Goal: Task Accomplishment & Management: Manage account settings

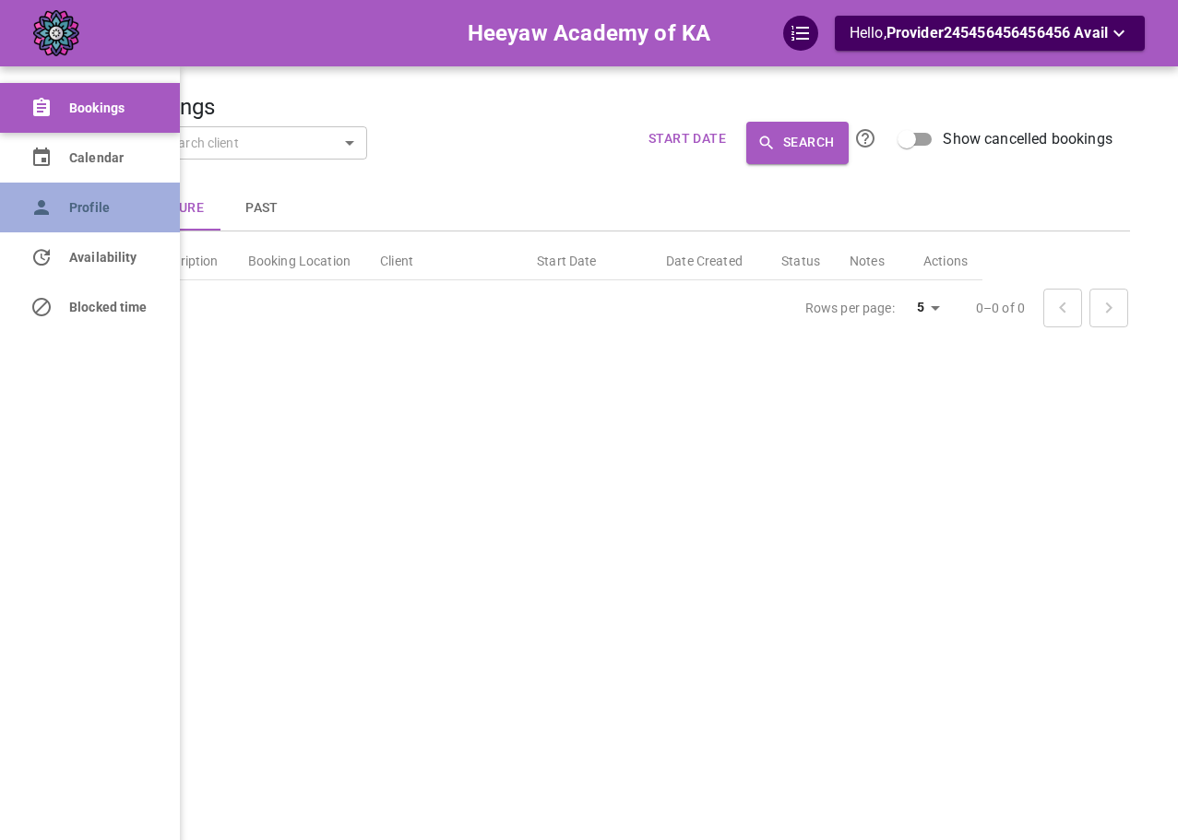
click at [37, 215] on icon at bounding box center [41, 207] width 15 height 15
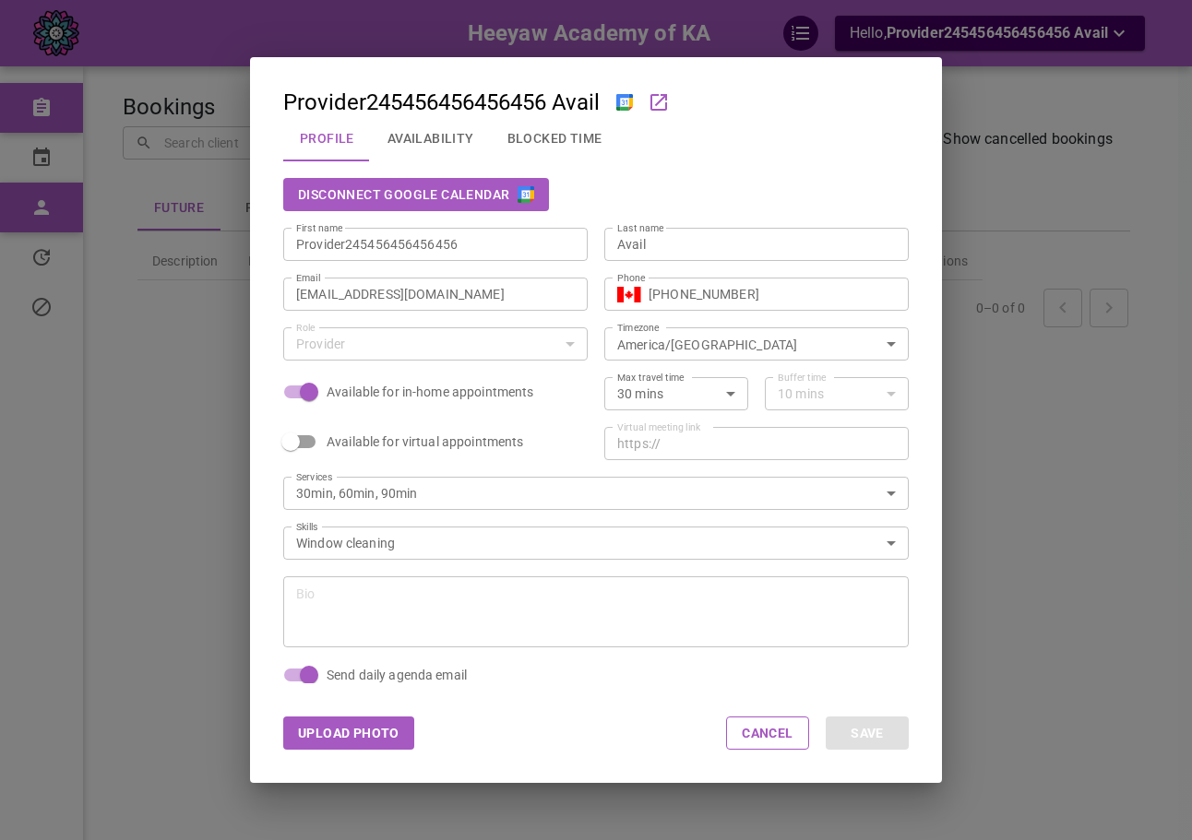
click at [883, 195] on div "Disconnect Google Calendar" at bounding box center [595, 194] width 625 height 33
click at [486, 203] on button "Disconnect Google Calendar" at bounding box center [416, 194] width 266 height 33
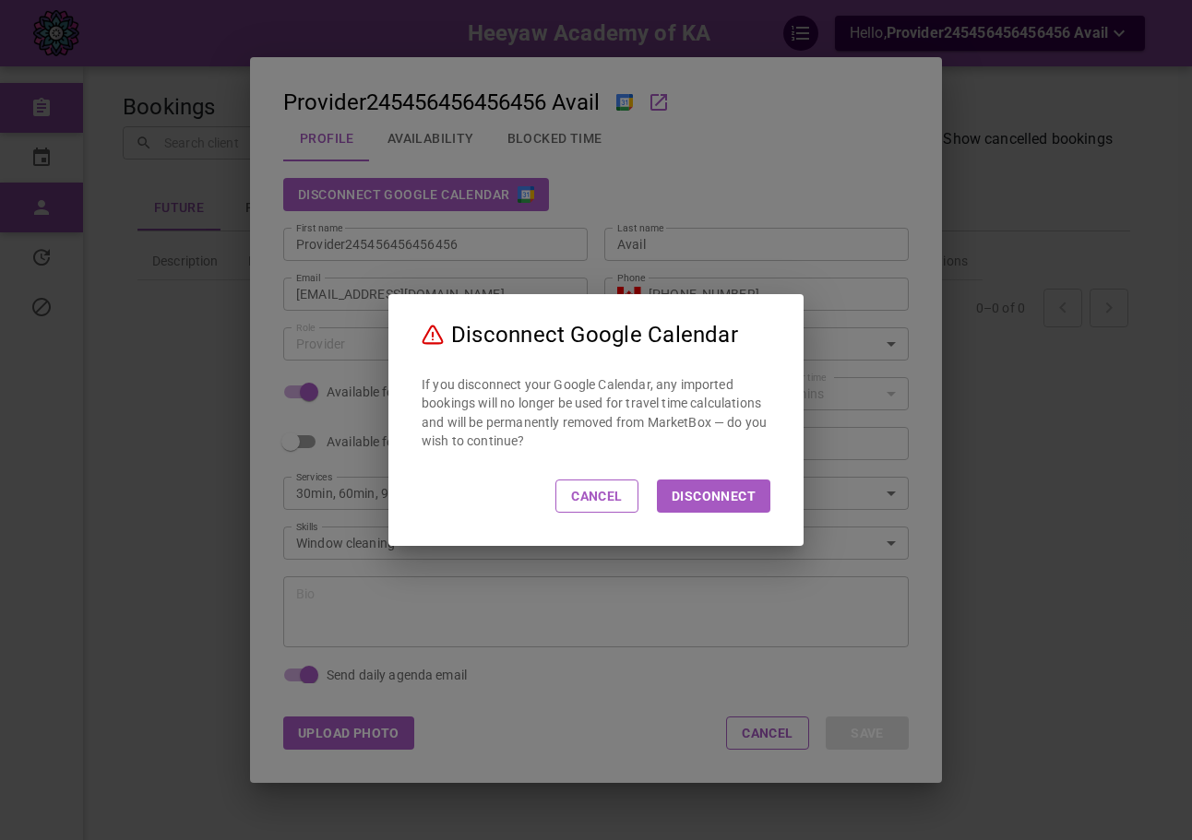
click at [718, 504] on button "Disconnect" at bounding box center [713, 496] width 113 height 33
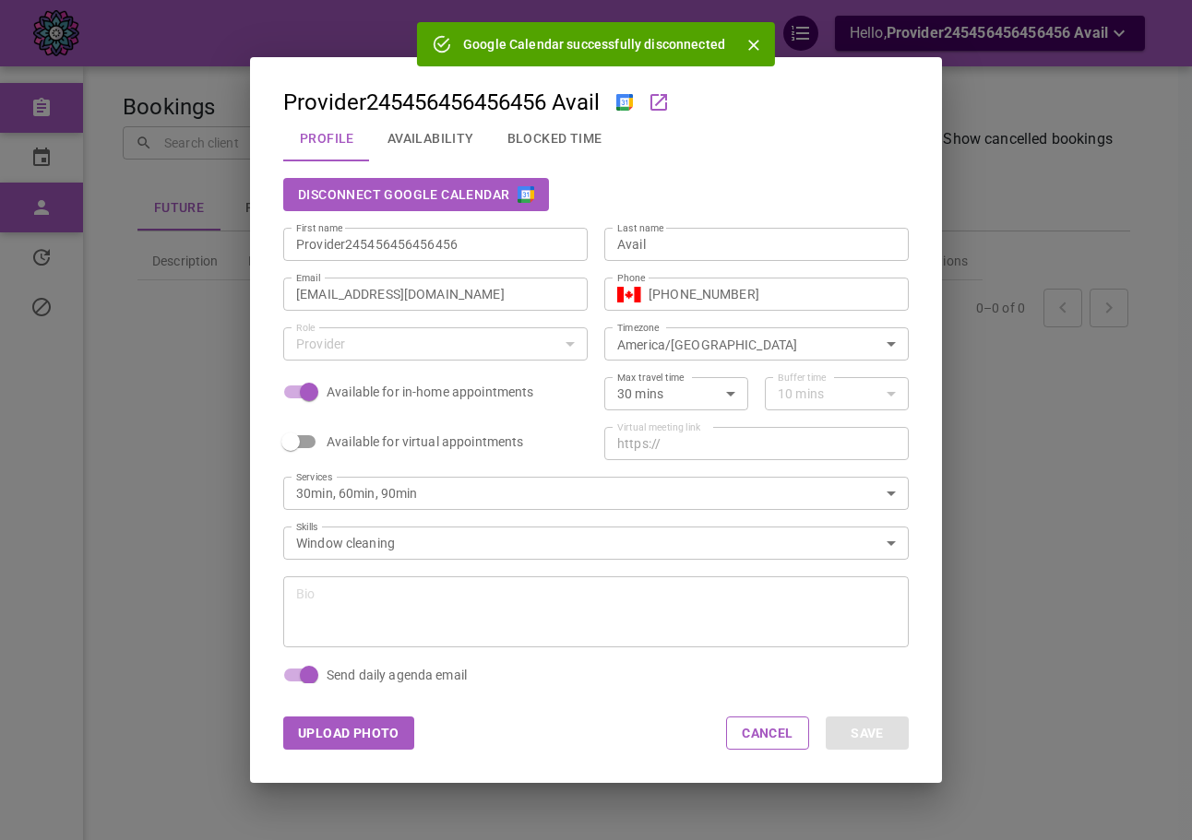
click at [842, 201] on div "Disconnect Google Calendar" at bounding box center [595, 194] width 625 height 33
click at [753, 53] on icon "Close" at bounding box center [753, 45] width 18 height 18
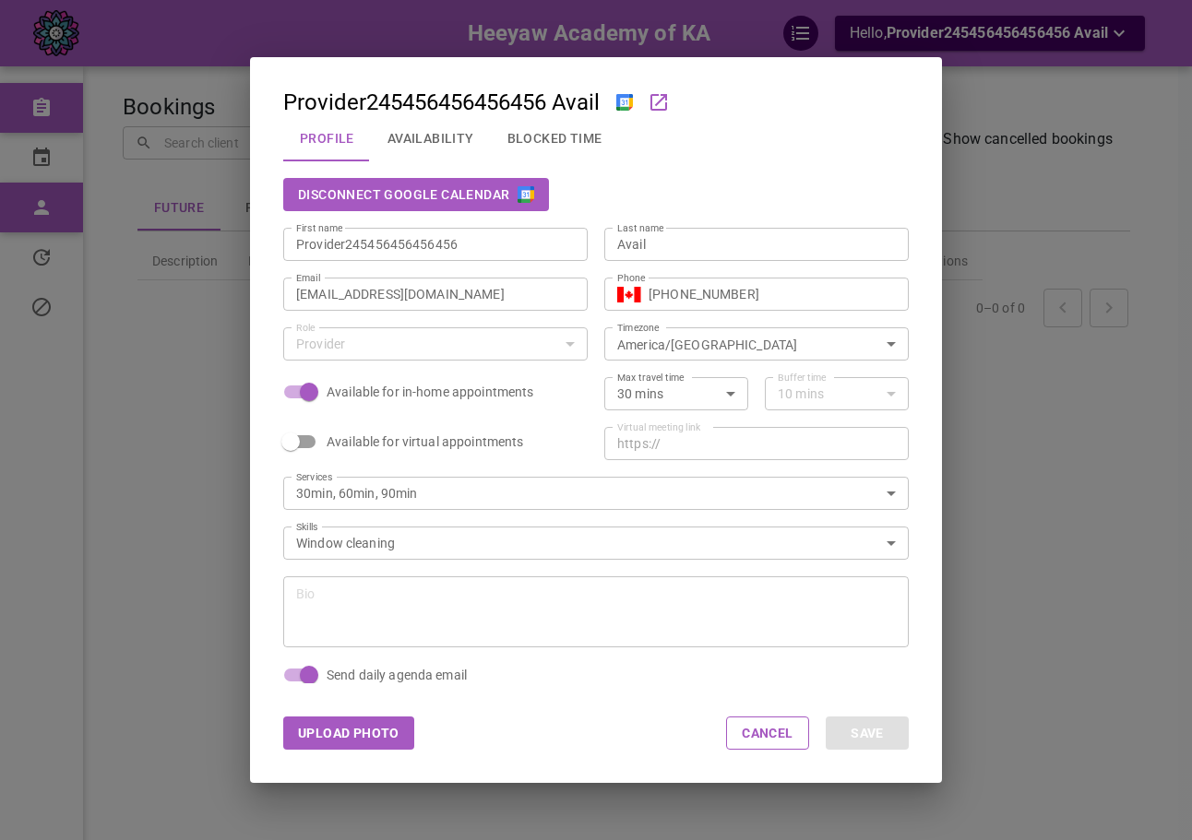
click at [825, 207] on div "Disconnect Google Calendar" at bounding box center [595, 194] width 625 height 33
click at [837, 127] on div "Profile Availability Blocked Time" at bounding box center [595, 138] width 625 height 48
click at [1039, 161] on div "Provider245456456456456 Avail Profile Availability Blocked Time Disconnect Goog…" at bounding box center [596, 420] width 1192 height 840
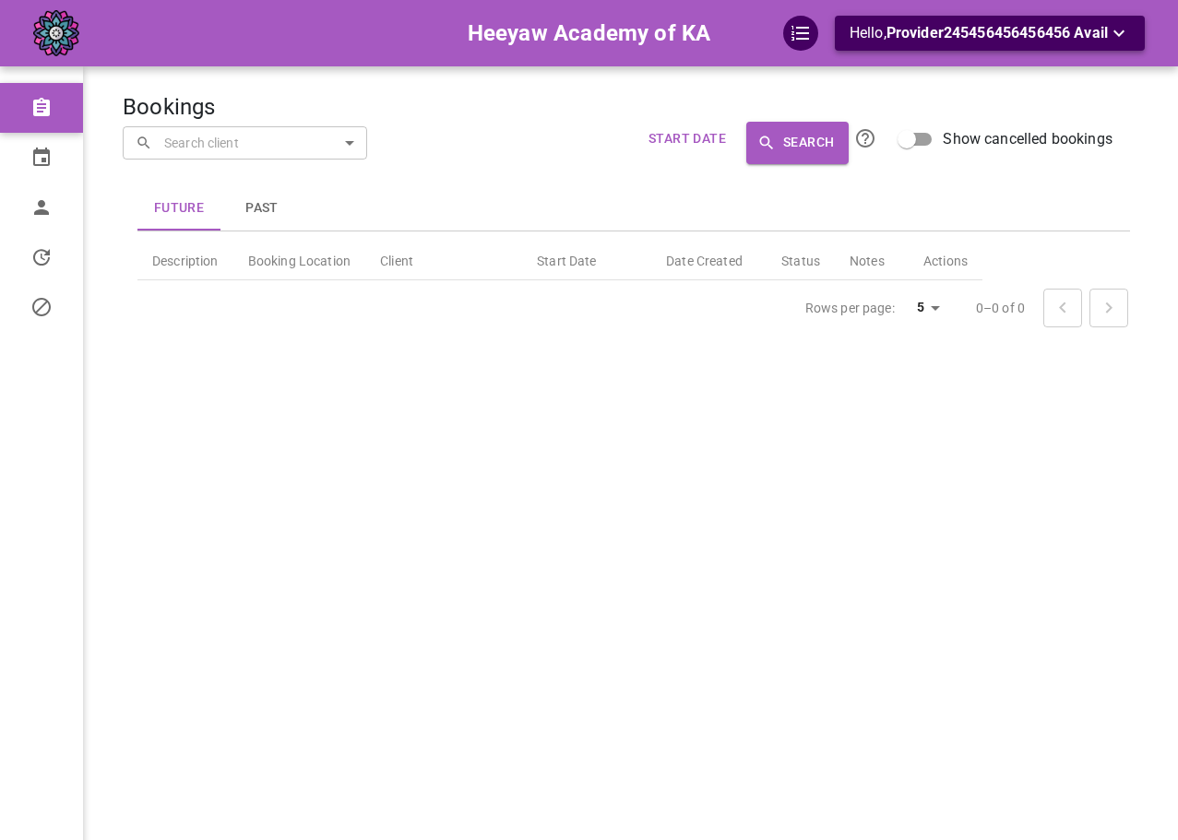
click at [1051, 40] on span "Provider245456456456456 Avail" at bounding box center [996, 33] width 221 height 18
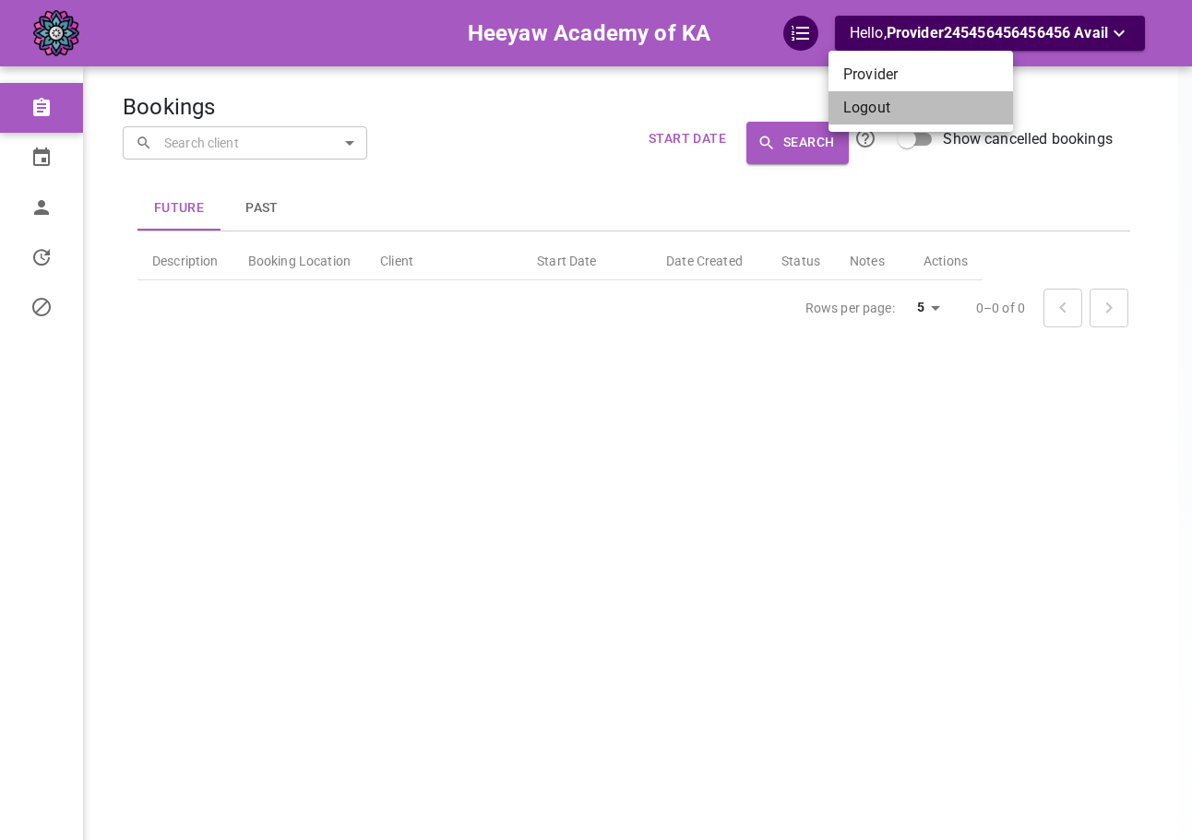
click at [903, 103] on li "Logout" at bounding box center [920, 107] width 184 height 33
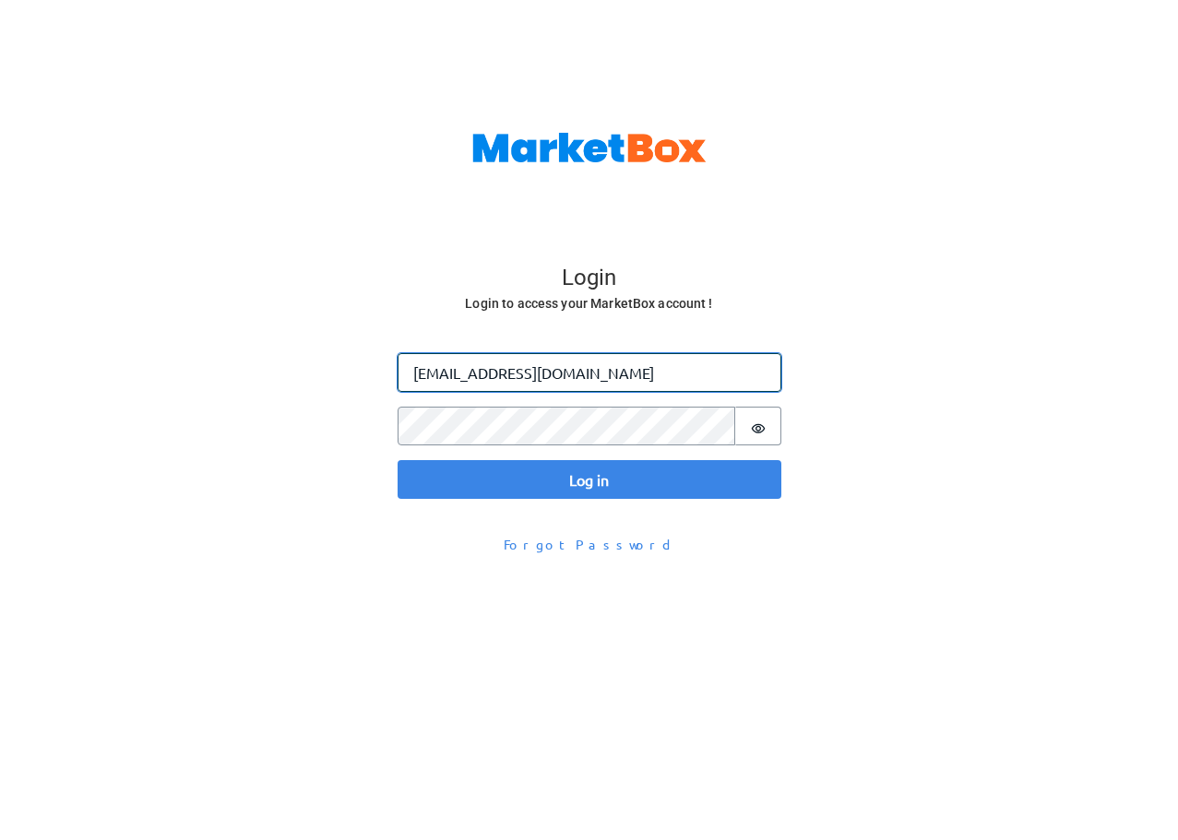
click at [450, 380] on input "omar@gomarketbox.com" at bounding box center [589, 372] width 384 height 39
type input "omar+doowindev@gomarketbox.com"
click at [397, 460] on button "Log in" at bounding box center [589, 479] width 384 height 39
